Goal: Information Seeking & Learning: Learn about a topic

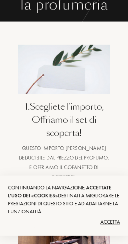
scroll to position [0, 2]
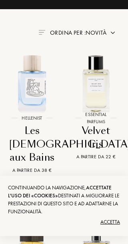
scroll to position [0, -32]
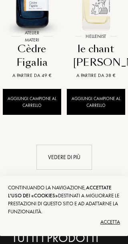
click at [70, 149] on div "Vedere di più" at bounding box center [64, 157] width 56 height 25
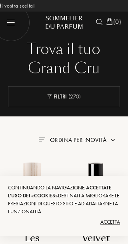
click at [14, 22] on img at bounding box center [11, 22] width 38 height 38
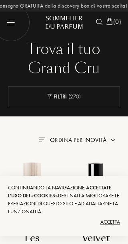
select select "IT"
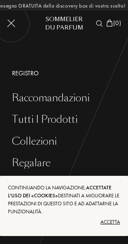
click at [43, 136] on div "Collezioni" at bounding box center [70, 142] width 116 height 12
click at [56, 140] on div "Collezioni" at bounding box center [70, 142] width 116 height 12
click at [57, 146] on div "Collezioni" at bounding box center [70, 142] width 116 height 12
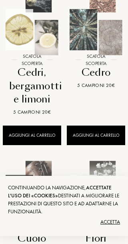
scroll to position [141, 0]
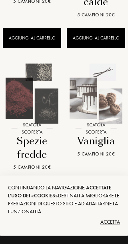
click at [96, 99] on img at bounding box center [96, 94] width 64 height 64
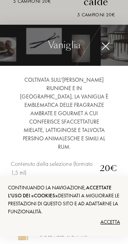
click at [102, 135] on div "Coltivata sull'Isola della Riunione e in Madagascar, la vaniglia è emblematica …" at bounding box center [64, 113] width 106 height 75
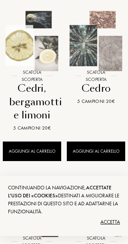
scroll to position [0, -35]
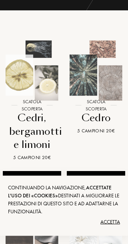
click at [103, 77] on img at bounding box center [96, 71] width 64 height 64
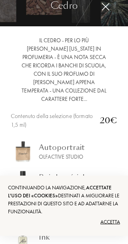
click at [108, 12] on img at bounding box center [105, 7] width 9 height 9
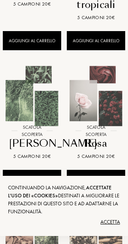
click at [41, 111] on img at bounding box center [32, 96] width 64 height 64
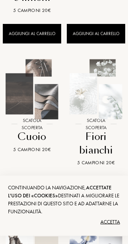
scroll to position [0, -51]
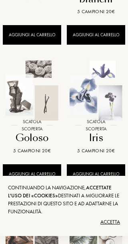
click at [110, 103] on img at bounding box center [96, 91] width 64 height 64
